Goal: Complete application form

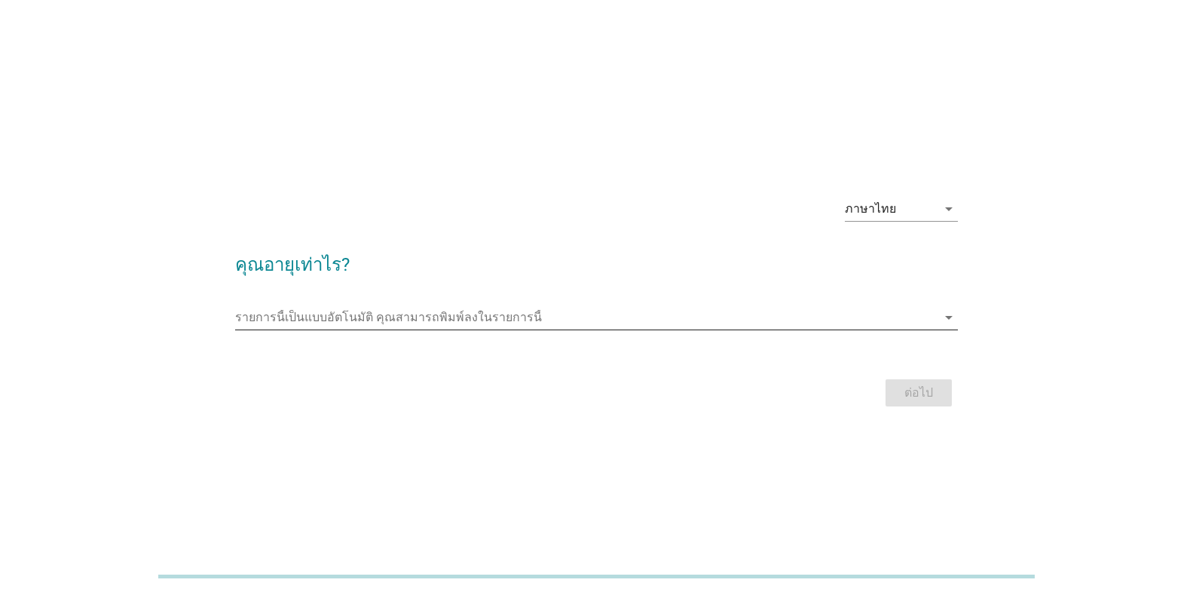
click at [433, 317] on input "รายการนี้เป็นแบบอัตโนมัติ คุณสามารถพิมพ์ลงในรายการนี้" at bounding box center [586, 317] width 702 height 24
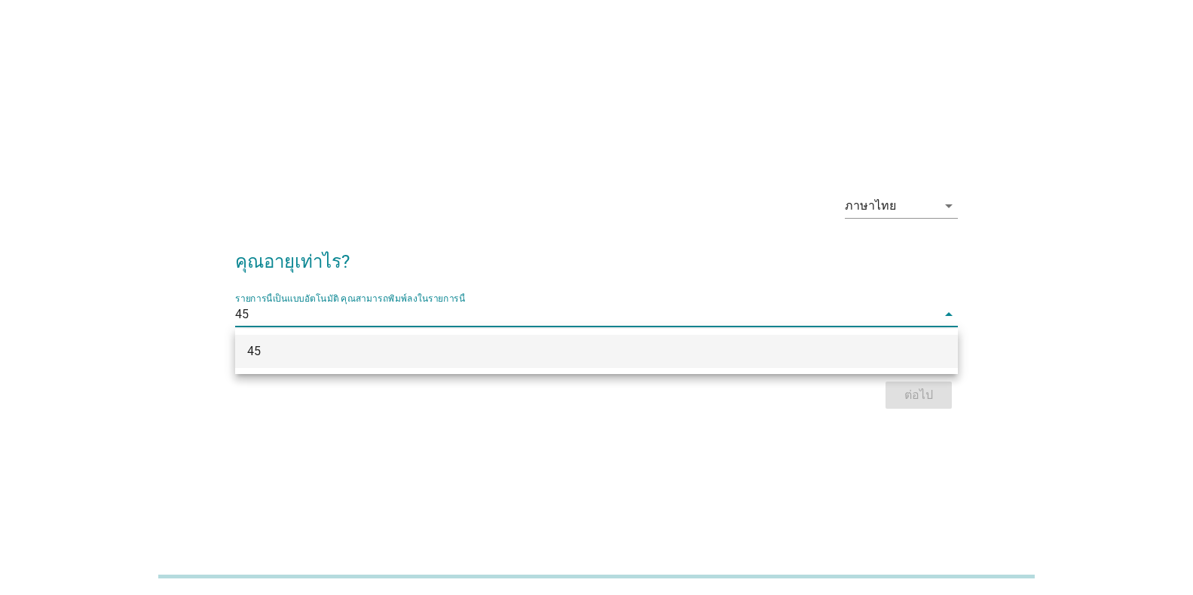
type input "45"
click at [918, 400] on div "ต่อไป" at bounding box center [596, 395] width 723 height 36
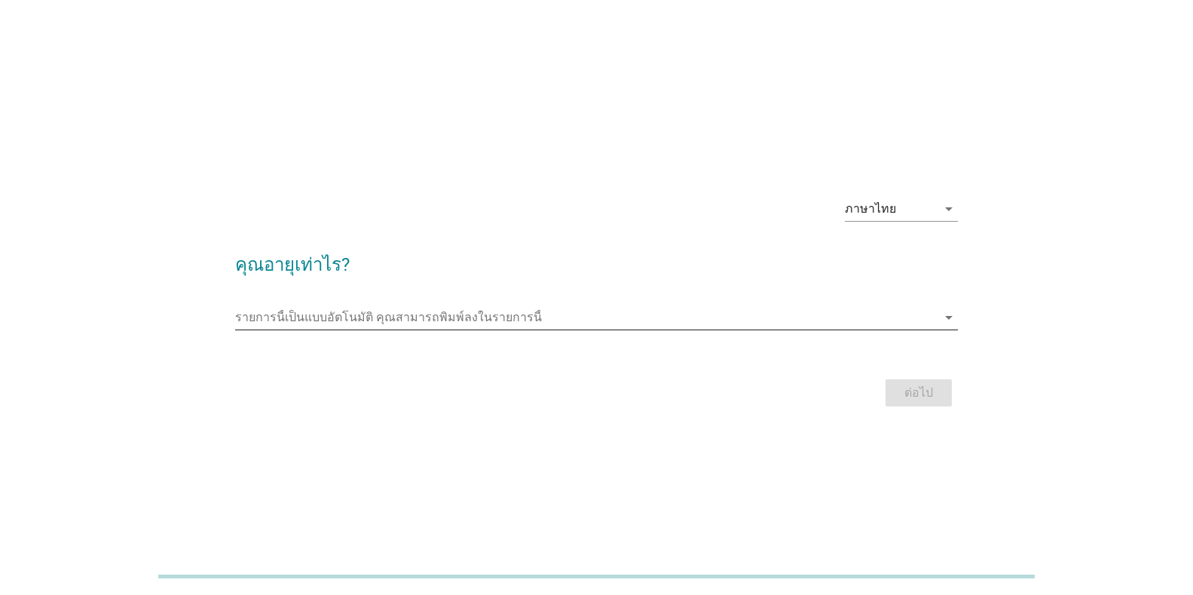
click at [365, 311] on input "รายการนี้เป็นแบบอัตโนมัติ คุณสามารถพิมพ์ลงในรายการนี้" at bounding box center [586, 317] width 702 height 24
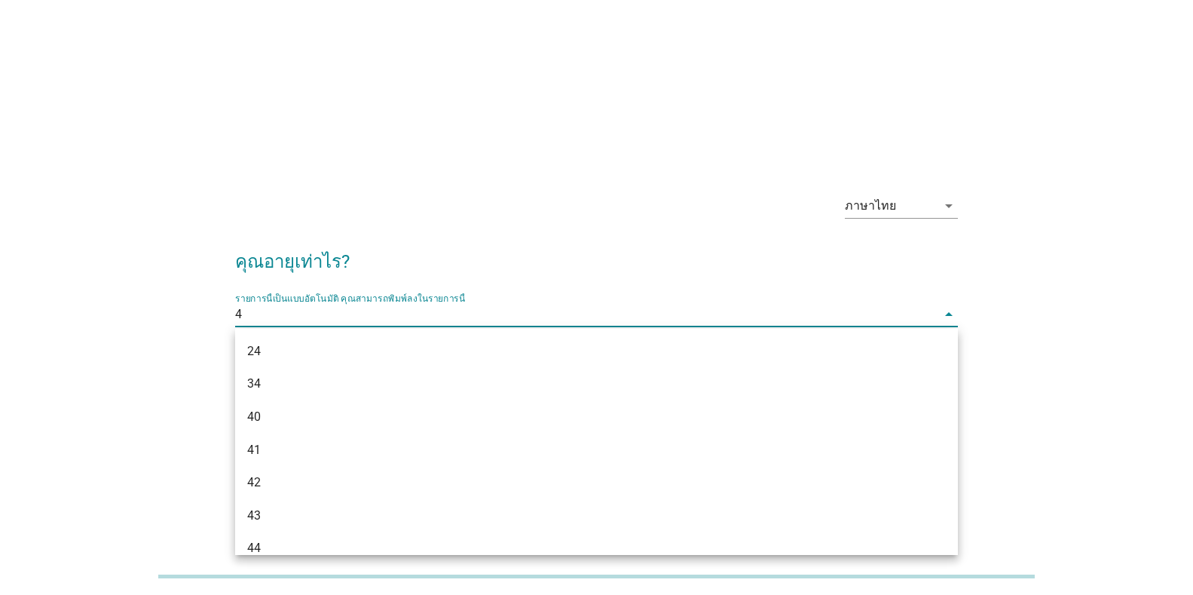
type input "45"
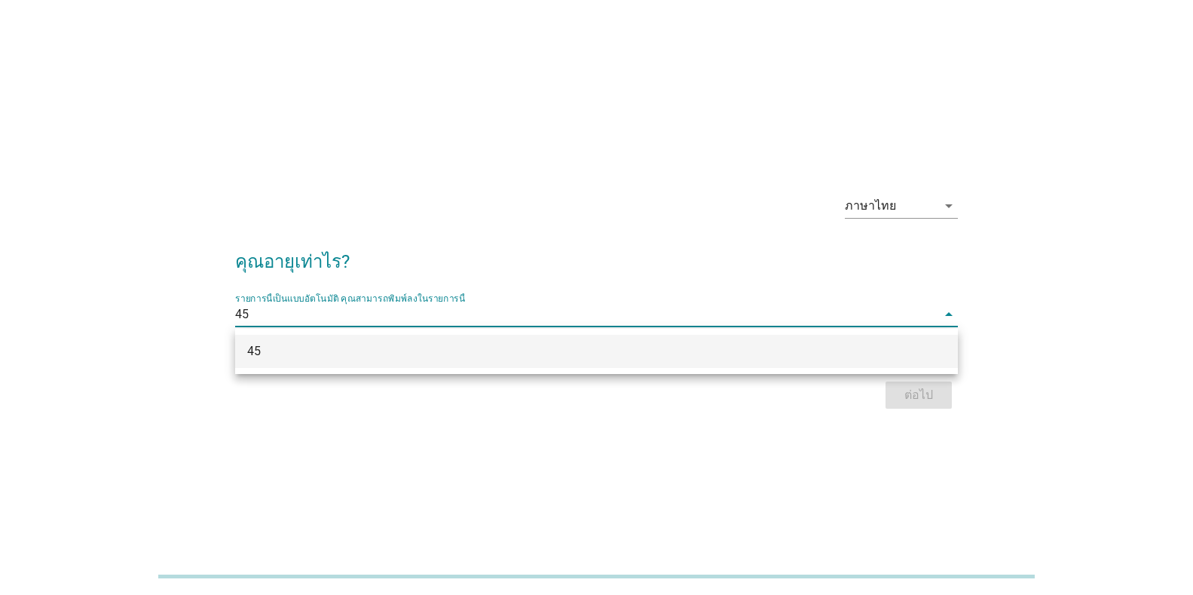
click at [311, 354] on div "45" at bounding box center [567, 351] width 641 height 18
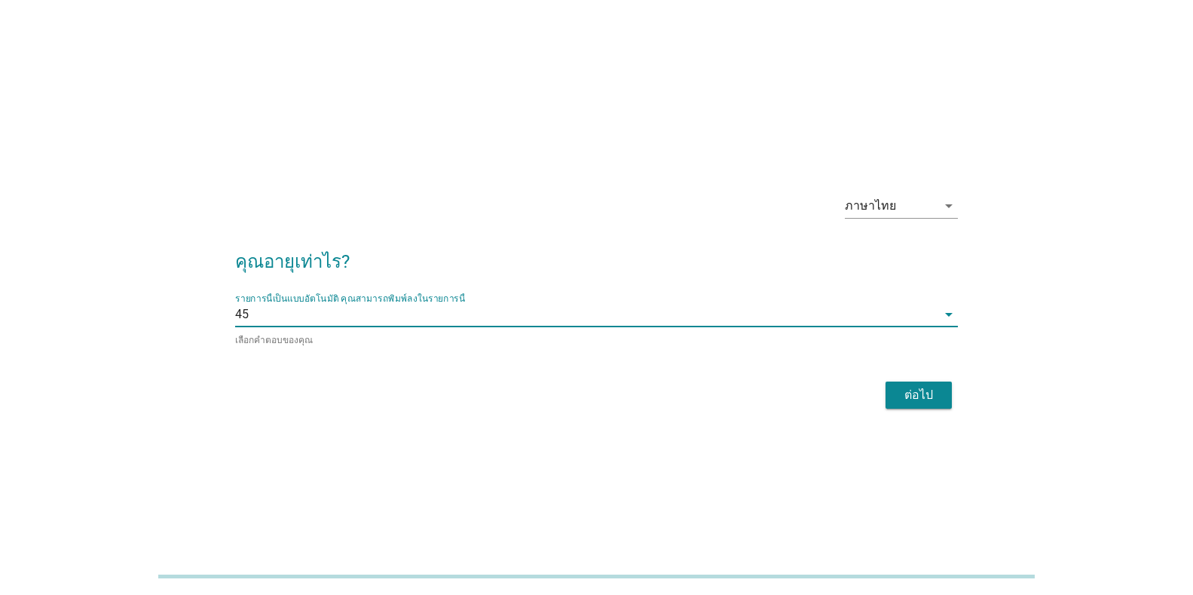
click at [922, 393] on div "ต่อไป" at bounding box center [919, 395] width 42 height 18
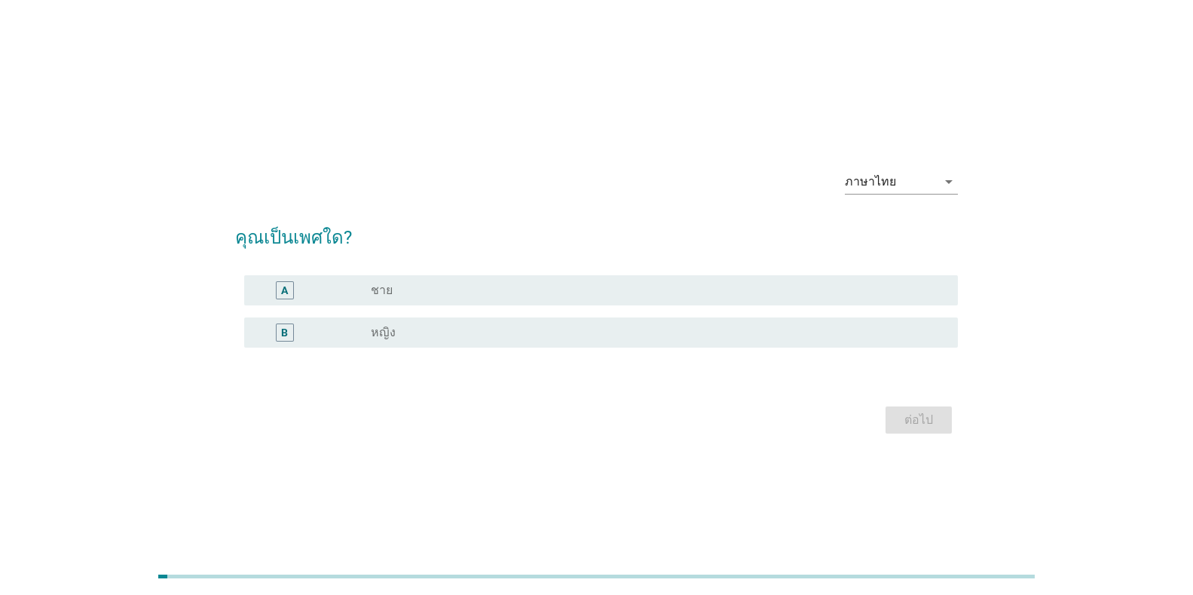
click at [433, 330] on div "radio_button_unchecked หญิง" at bounding box center [652, 332] width 563 height 15
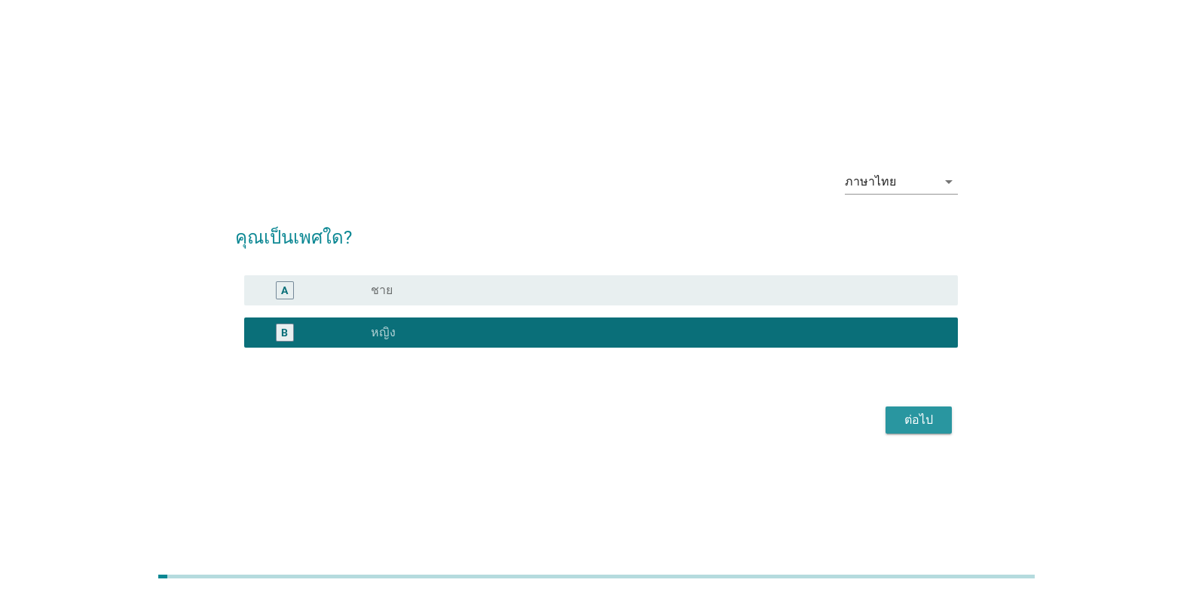
click at [902, 421] on div "ต่อไป" at bounding box center [919, 420] width 42 height 18
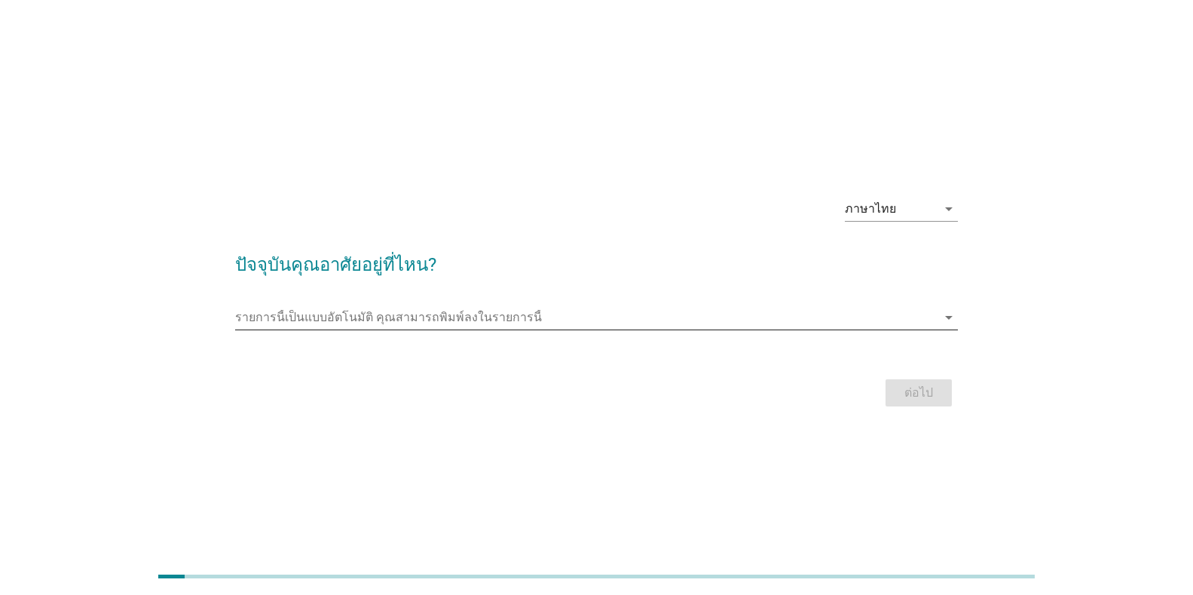
click at [366, 317] on input "รายการนี้เป็นแบบอัตโนมัติ คุณสามารถพิมพ์ลงในรายการนี้" at bounding box center [586, 317] width 702 height 24
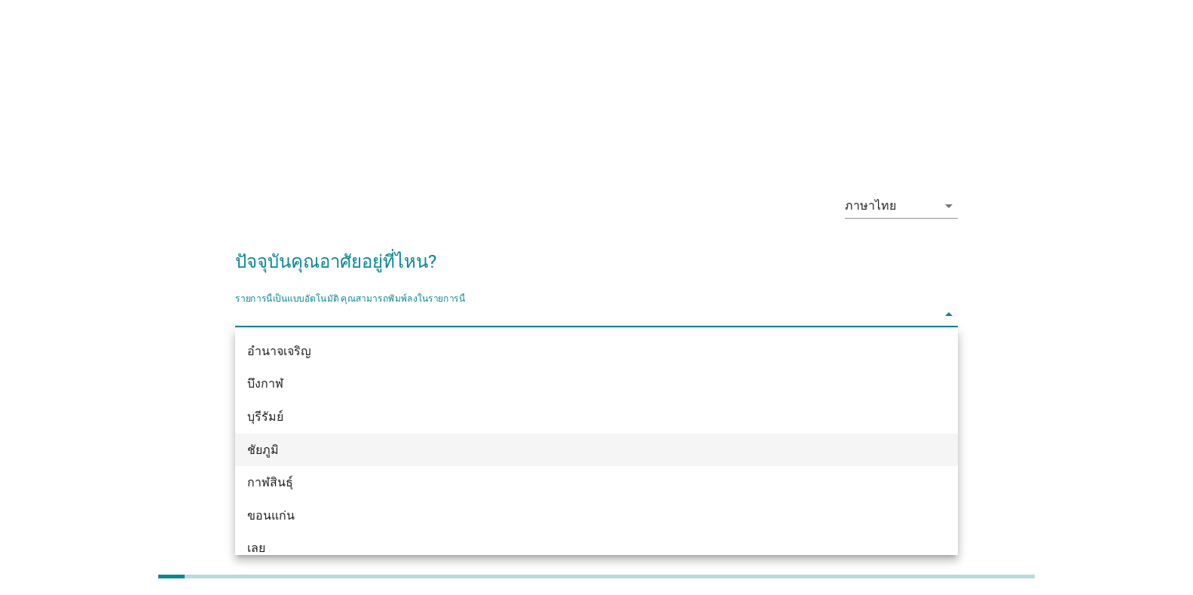
type input "="
type input "ชล"
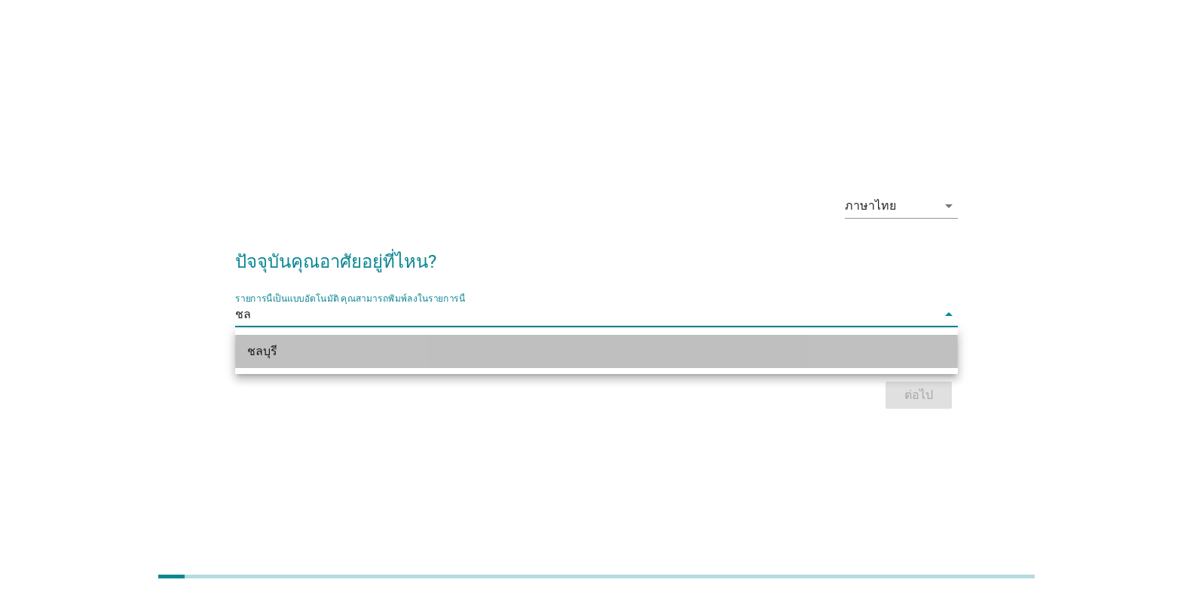
click at [310, 351] on div "ชลบุรี" at bounding box center [567, 351] width 641 height 18
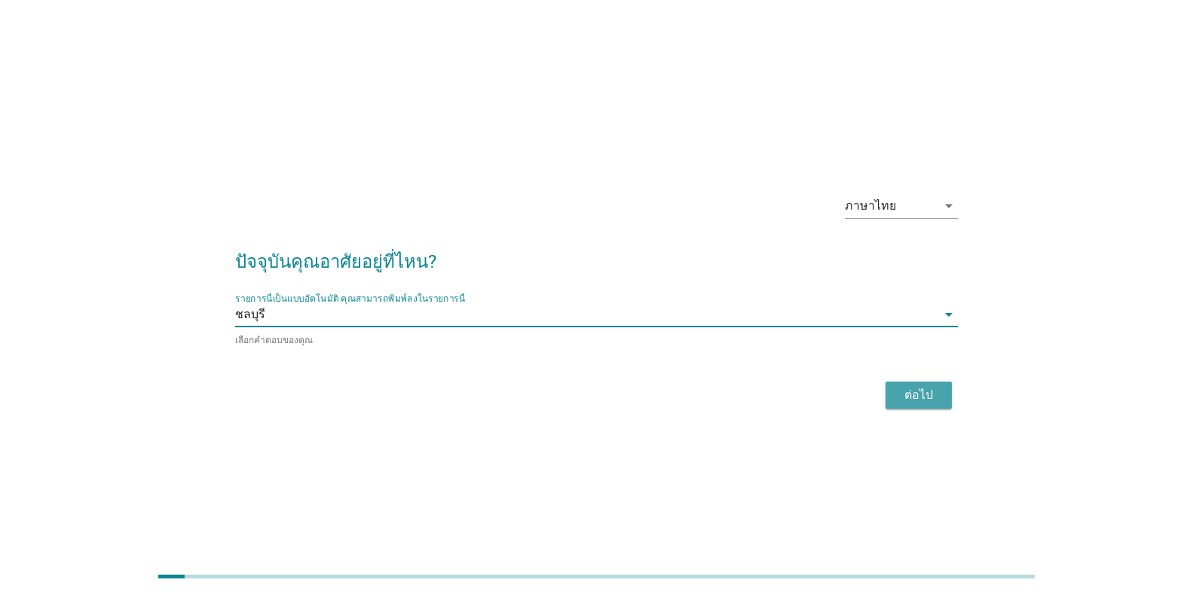
click at [915, 394] on div "ต่อไป" at bounding box center [919, 395] width 42 height 18
